Goal: Information Seeking & Learning: Learn about a topic

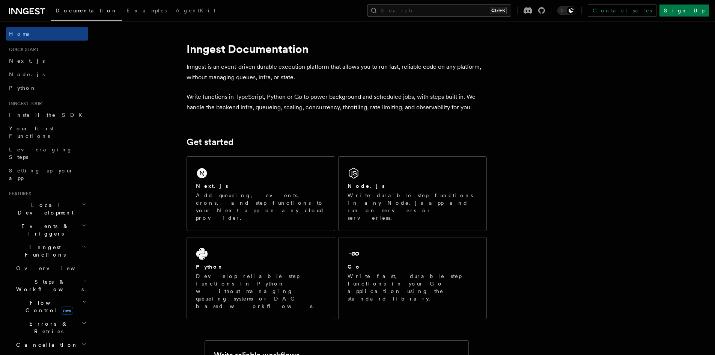
click at [440, 10] on button "Search... Ctrl+K" at bounding box center [439, 11] width 144 height 12
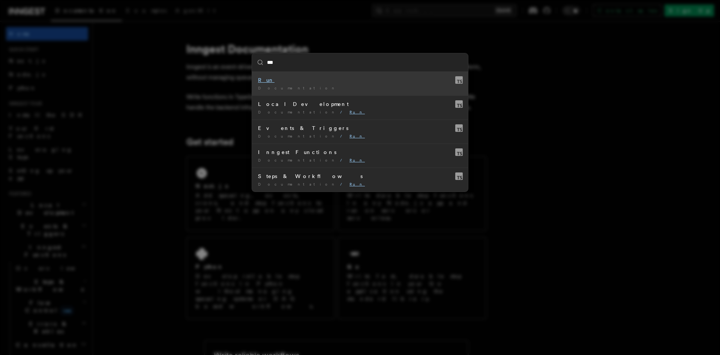
type input "***"
click at [535, 149] on div "*** Run Documentation / Local Development Documentation / Run / Events & Trigge…" at bounding box center [360, 177] width 720 height 355
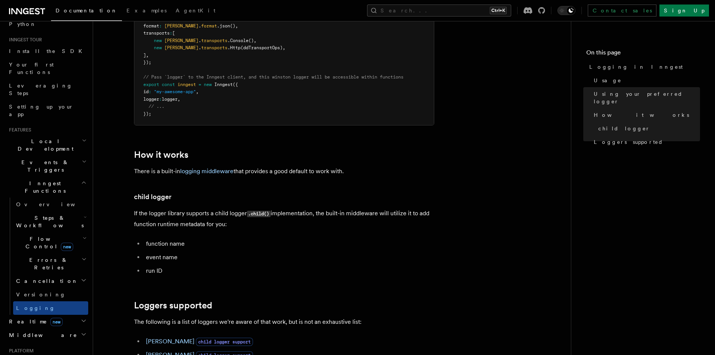
scroll to position [113, 0]
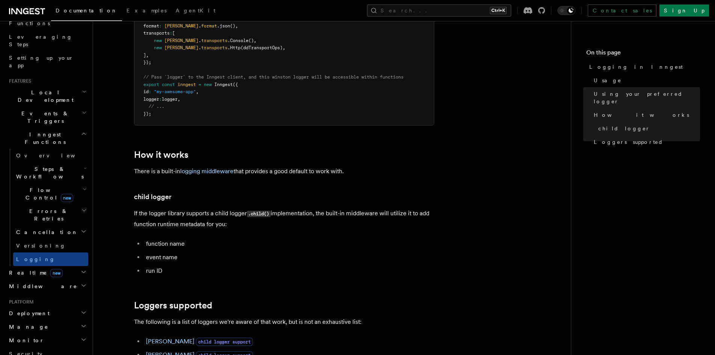
click at [43, 306] on h2 "Deployment" at bounding box center [47, 313] width 82 height 14
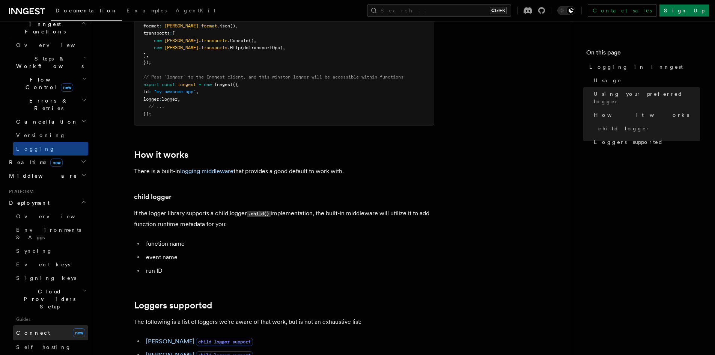
scroll to position [225, 0]
click at [62, 323] on link "Connect new" at bounding box center [50, 330] width 75 height 15
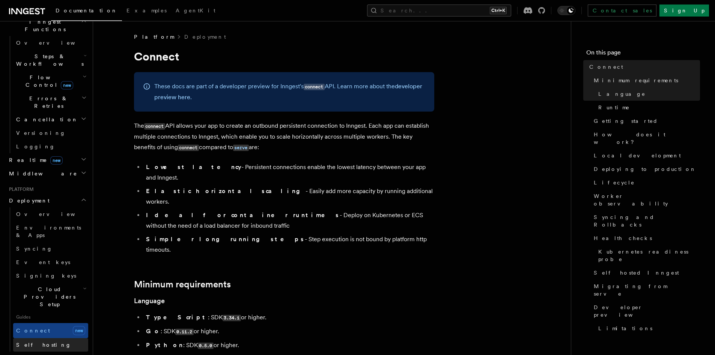
click at [47, 338] on link "Self hosting" at bounding box center [50, 345] width 75 height 14
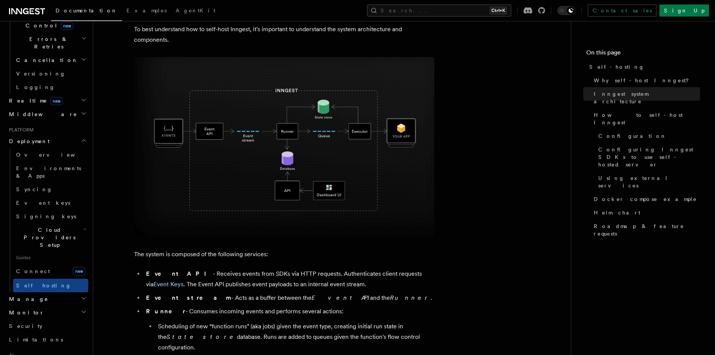
scroll to position [300, 0]
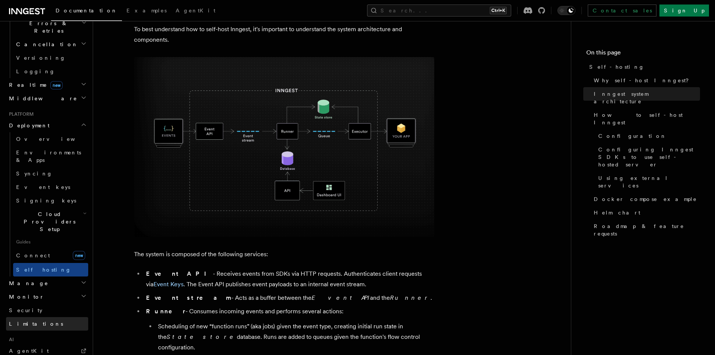
click at [47, 317] on link "Limitations" at bounding box center [47, 324] width 82 height 14
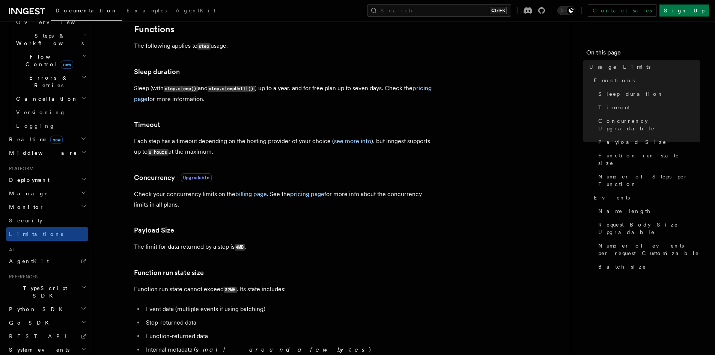
scroll to position [150, 0]
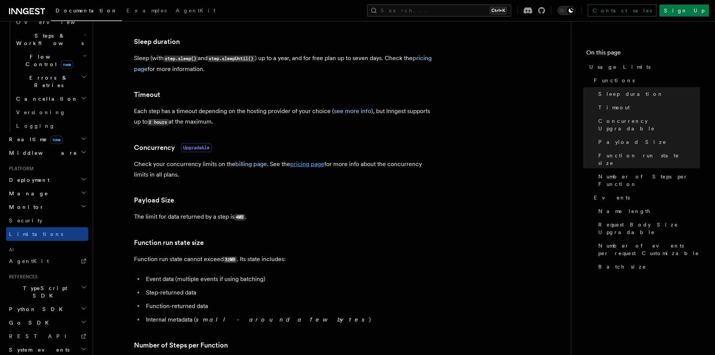
click at [308, 164] on link "pricing page" at bounding box center [307, 163] width 34 height 7
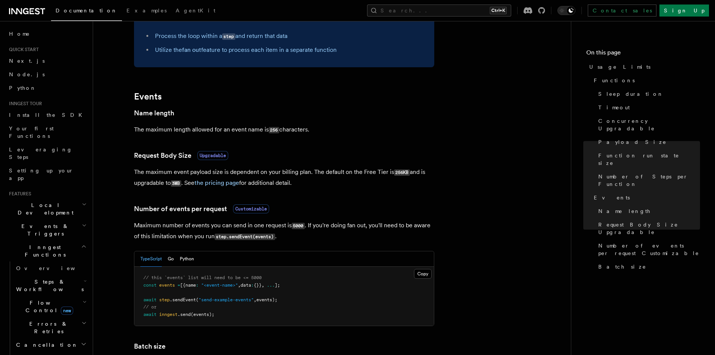
scroll to position [563, 0]
